Goal: Task Accomplishment & Management: Manage account settings

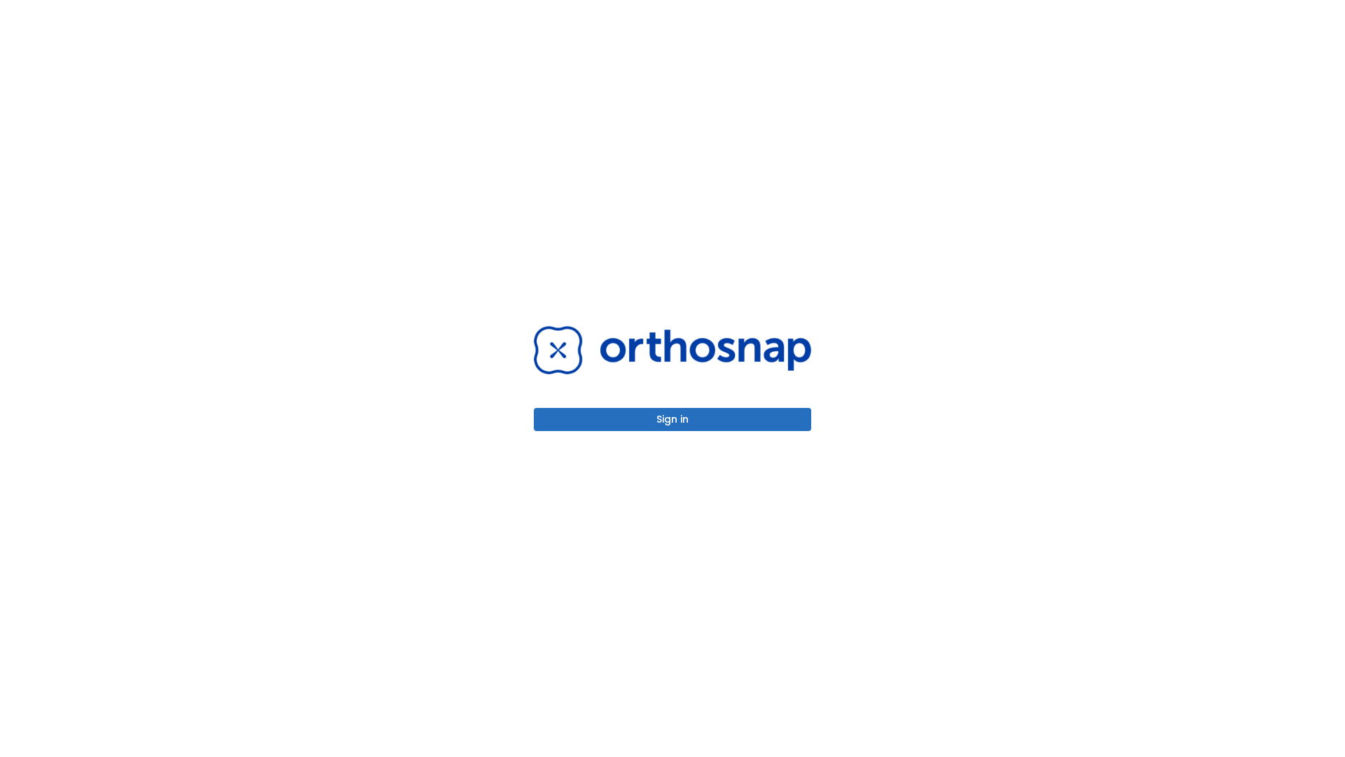
click at [673, 419] on button "Sign in" at bounding box center [672, 419] width 277 height 23
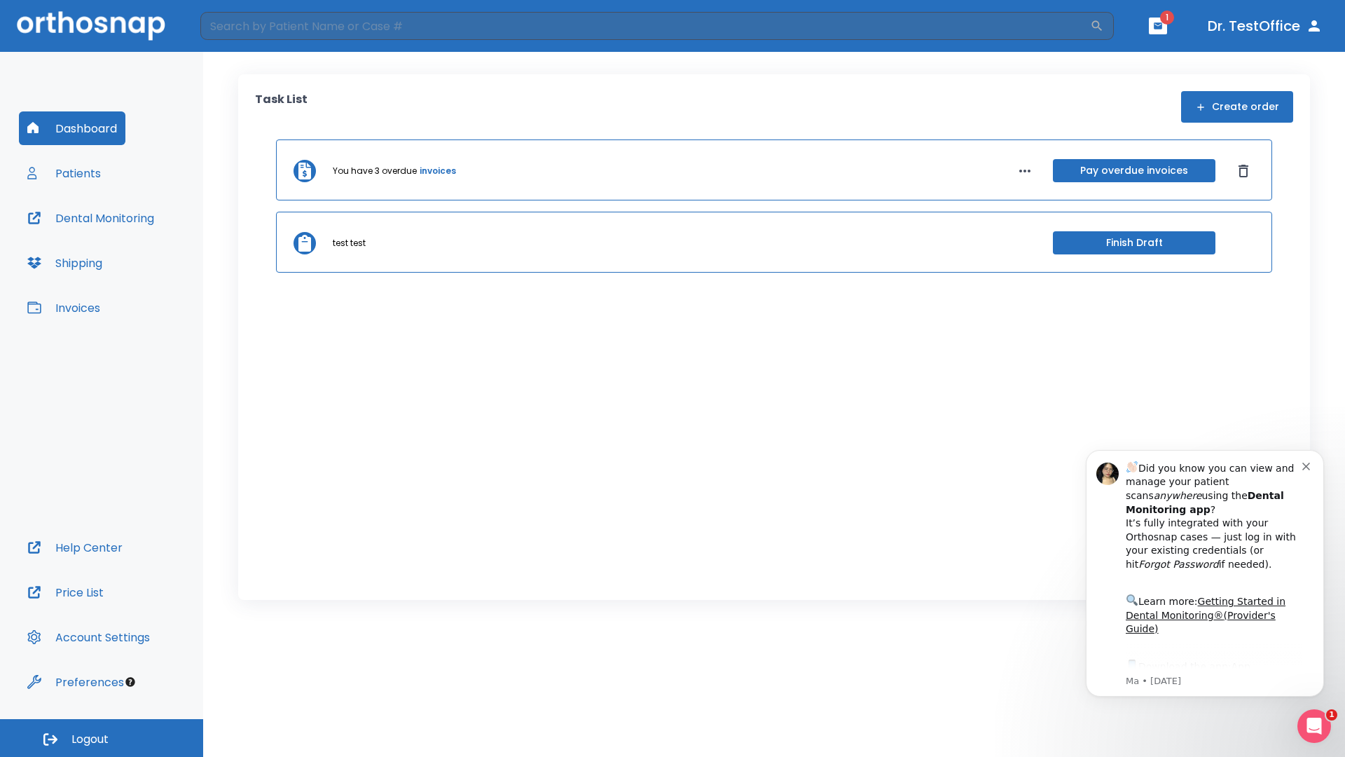
click at [102, 738] on span "Logout" at bounding box center [89, 738] width 37 height 15
